Goal: Transaction & Acquisition: Obtain resource

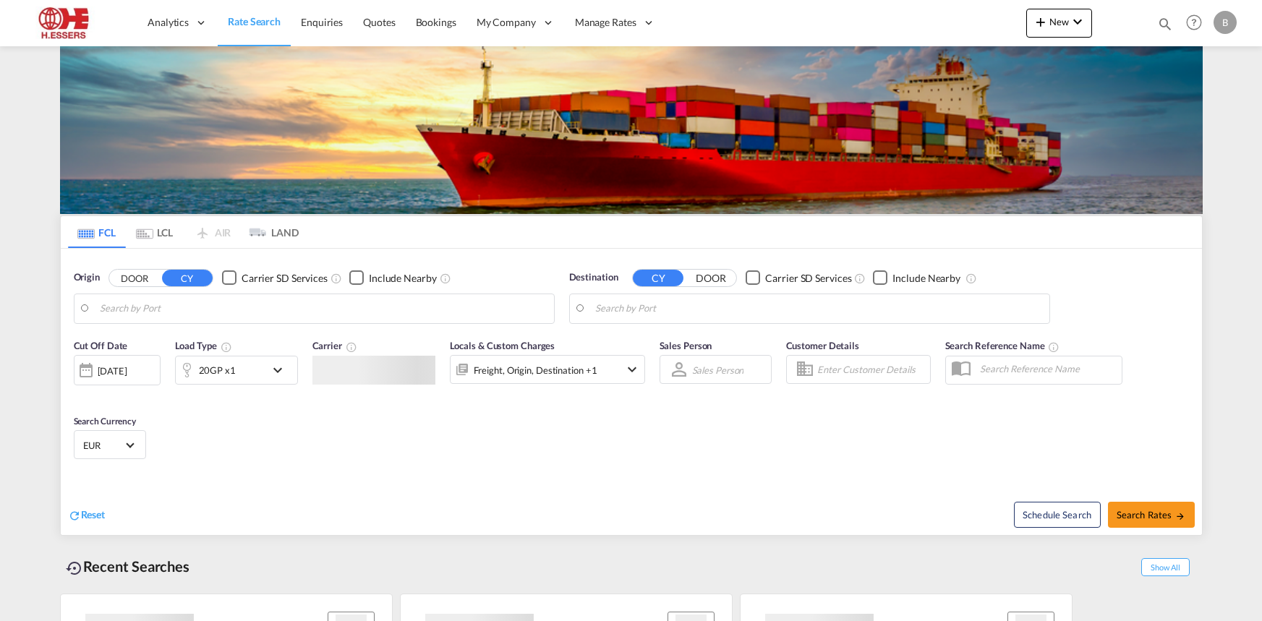
type input "[GEOGRAPHIC_DATA], GBSOU"
type input "Gebze, TRGEB"
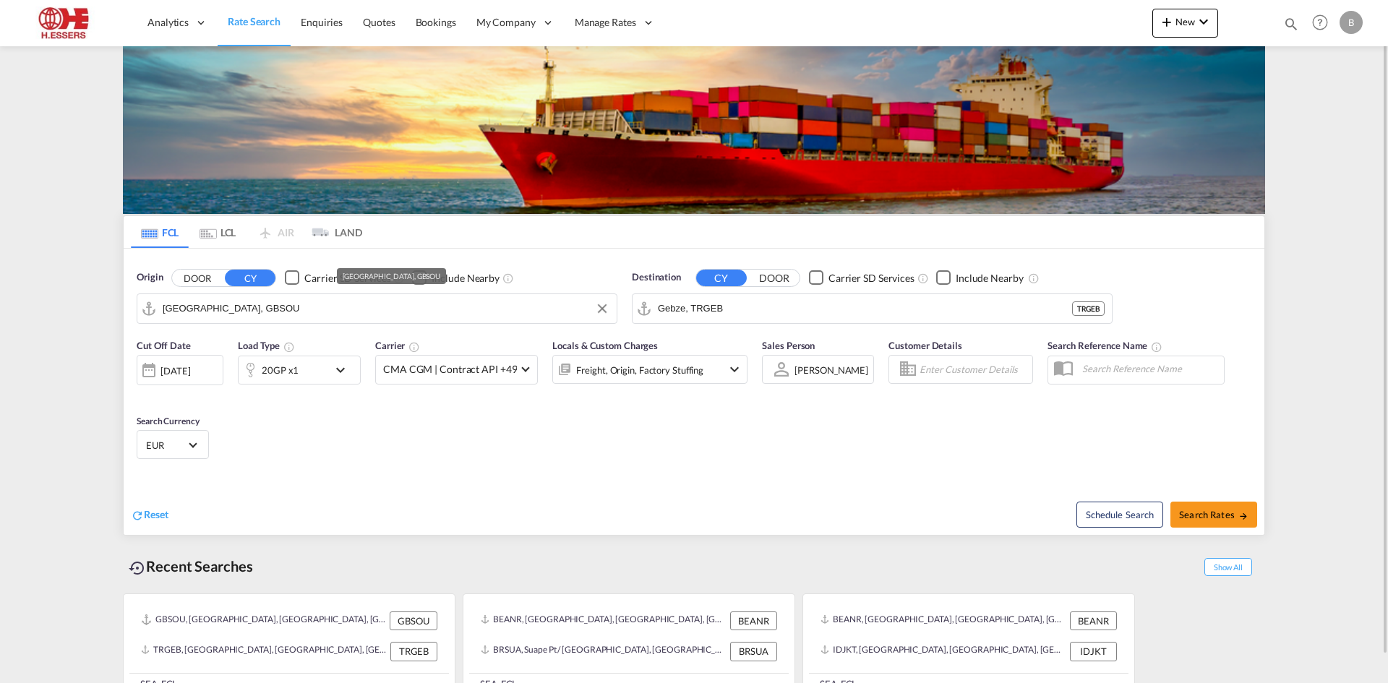
click at [506, 302] on input "[GEOGRAPHIC_DATA], GBSOU" at bounding box center [386, 309] width 447 height 22
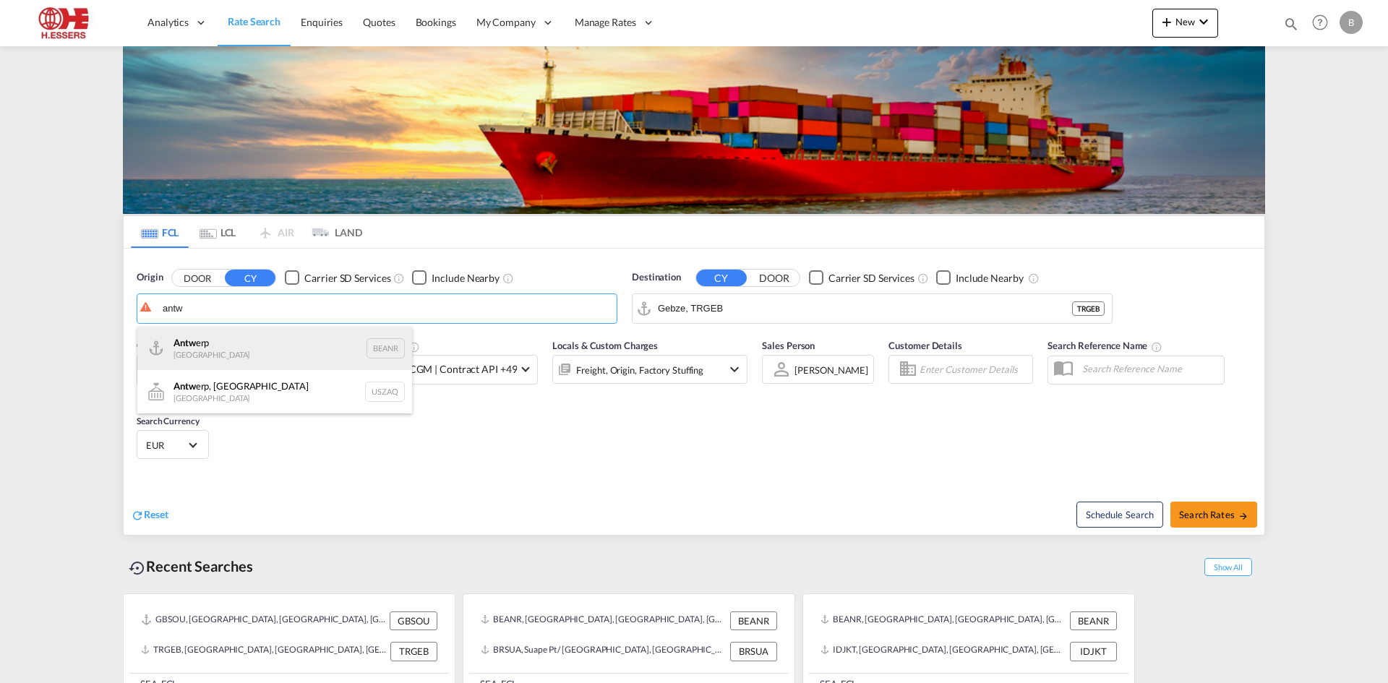
click at [251, 337] on div "Antw erp Belgium BEANR" at bounding box center [274, 348] width 275 height 43
type input "[GEOGRAPHIC_DATA], BEANR"
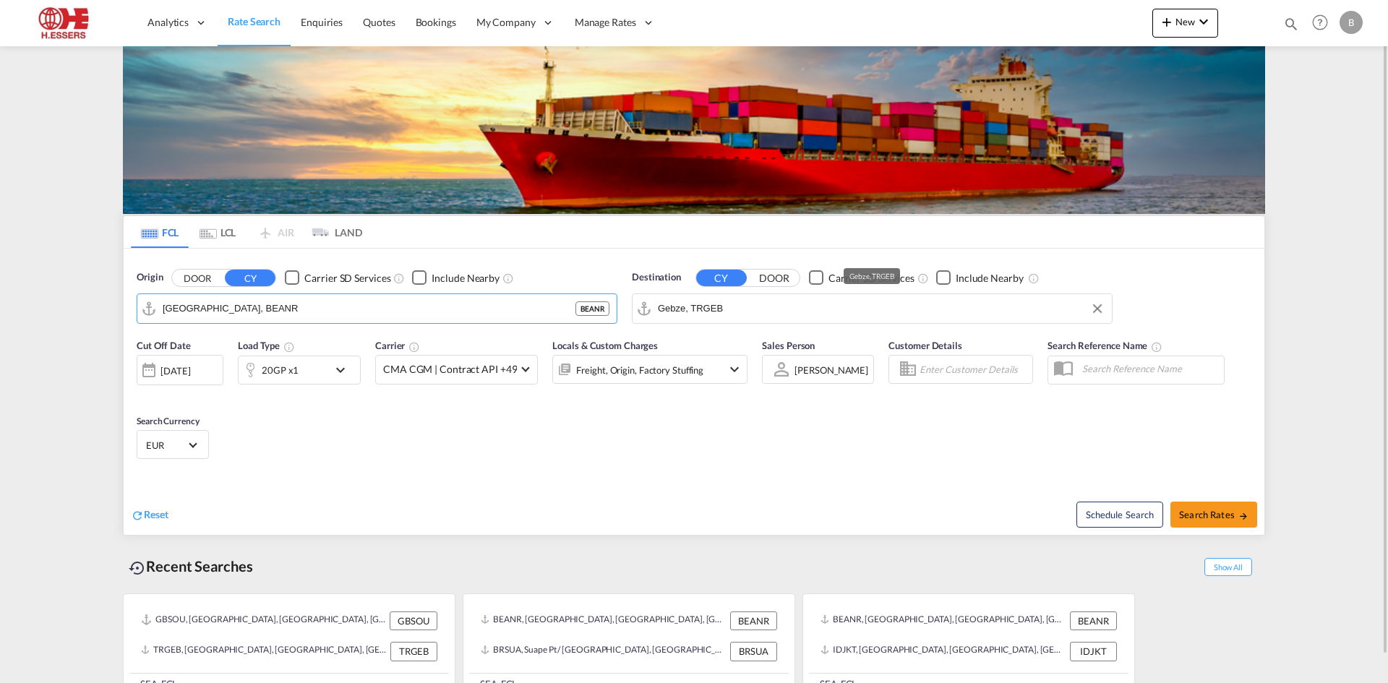
click at [776, 304] on input "Gebze, TRGEB" at bounding box center [881, 309] width 447 height 22
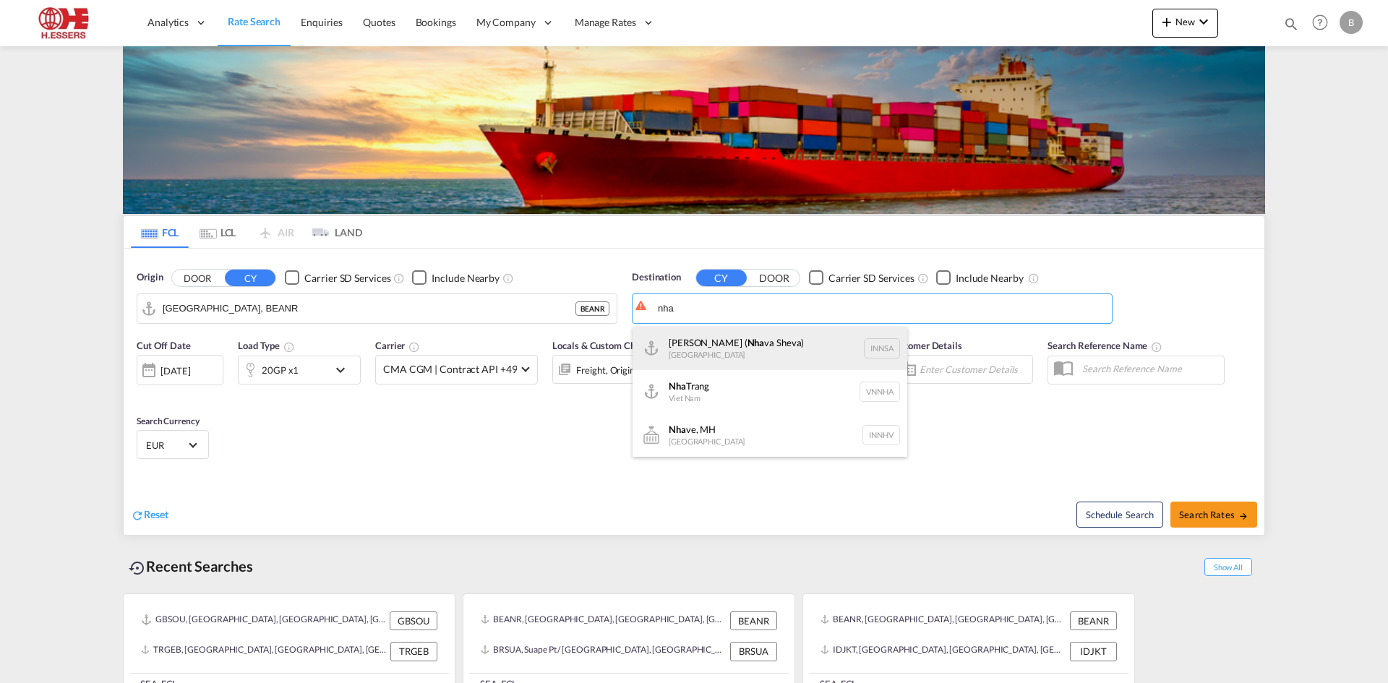
click at [751, 362] on div "[PERSON_NAME] ( [GEOGRAPHIC_DATA]) [GEOGRAPHIC_DATA] [GEOGRAPHIC_DATA]" at bounding box center [770, 348] width 275 height 43
type input "[PERSON_NAME] ([PERSON_NAME]), [GEOGRAPHIC_DATA]"
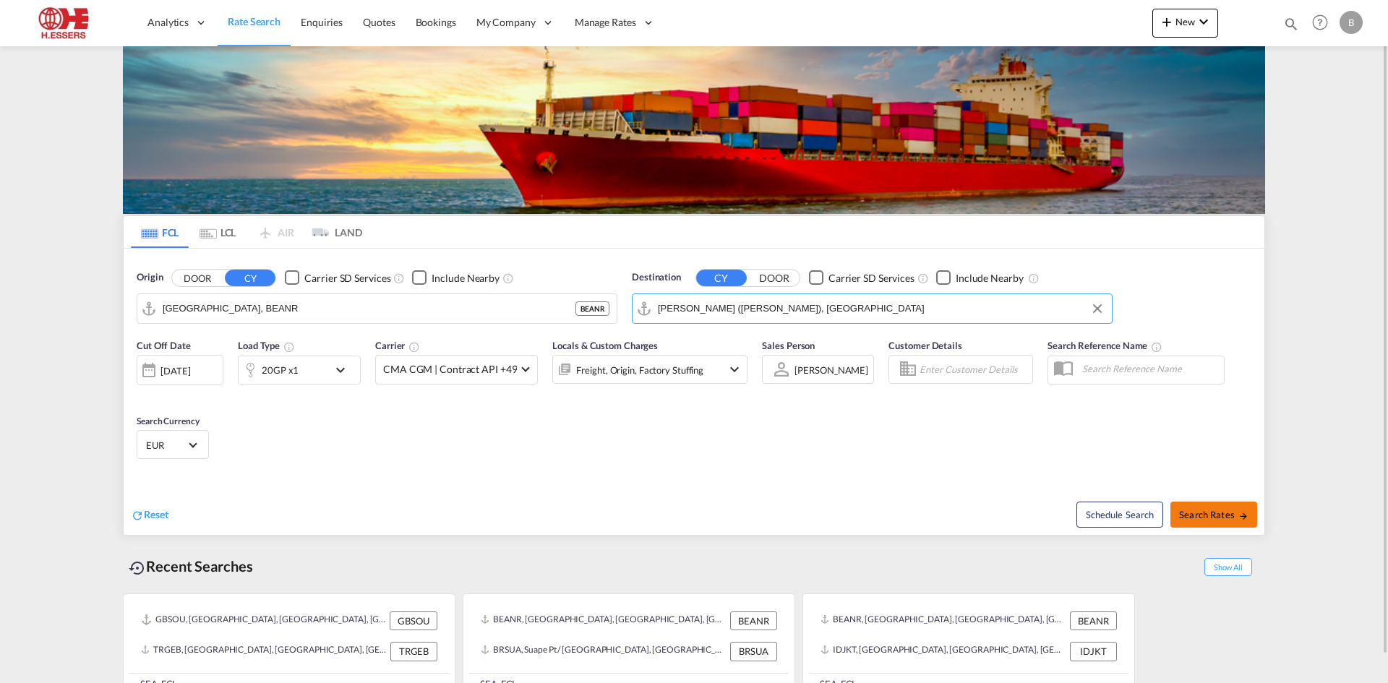
click at [1193, 511] on span "Search Rates" at bounding box center [1213, 515] width 69 height 12
type input "BEANR to INNSA / [DATE]"
